Goal: Go to known website: Go to known website

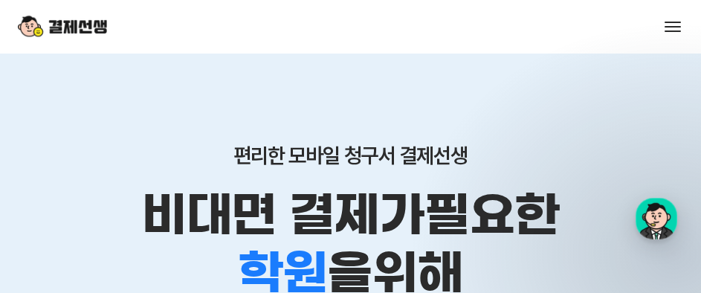
click at [667, 27] on span at bounding box center [673, 26] width 16 height 1
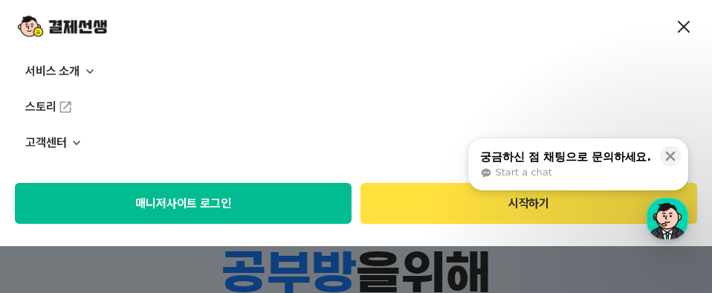
click at [445, 197] on button "시작하기" at bounding box center [529, 203] width 337 height 41
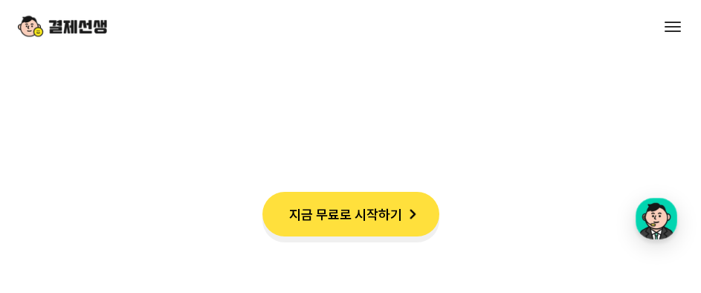
scroll to position [1115, 0]
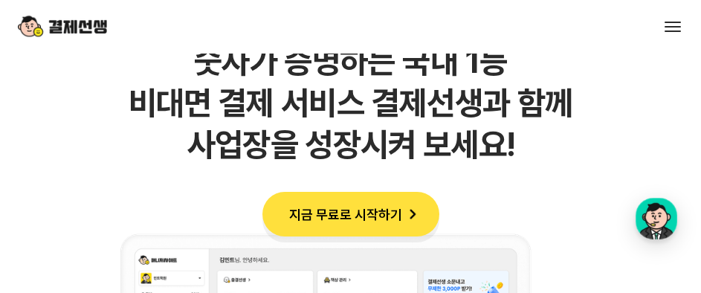
click at [669, 26] on span at bounding box center [673, 26] width 16 height 1
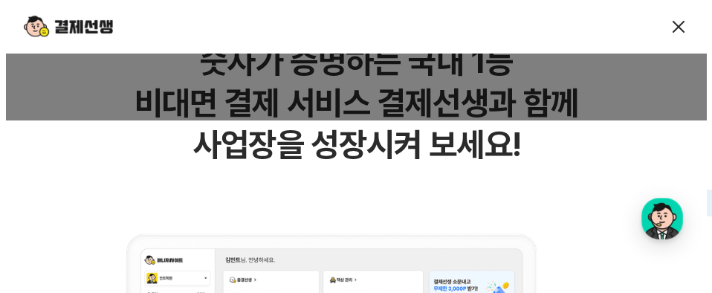
scroll to position [0, 0]
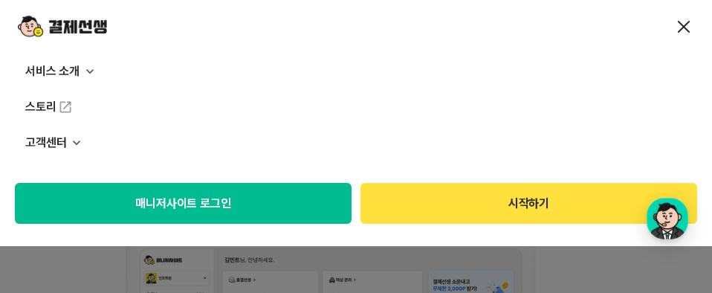
click at [210, 201] on button "매니저사이트 로그인" at bounding box center [183, 203] width 337 height 41
